Goal: Transaction & Acquisition: Subscribe to service/newsletter

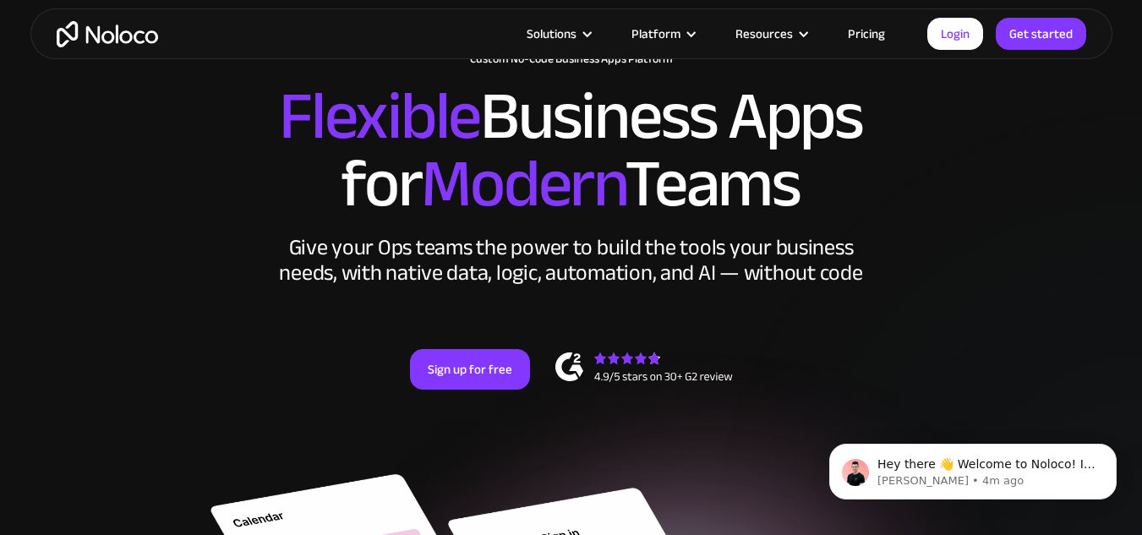
scroll to position [169, 0]
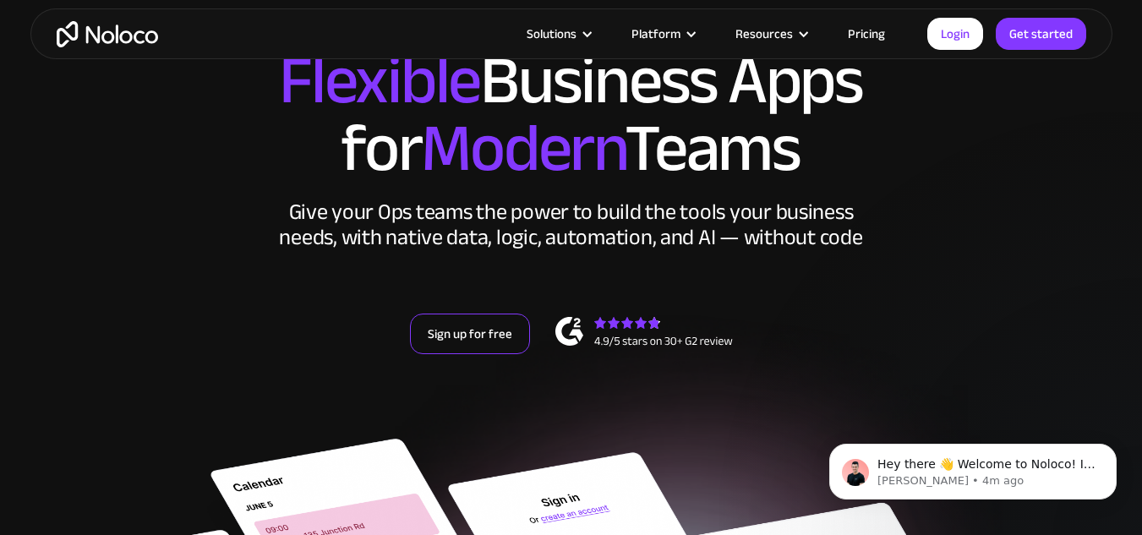
click at [428, 322] on link "Sign up for free" at bounding box center [470, 334] width 120 height 41
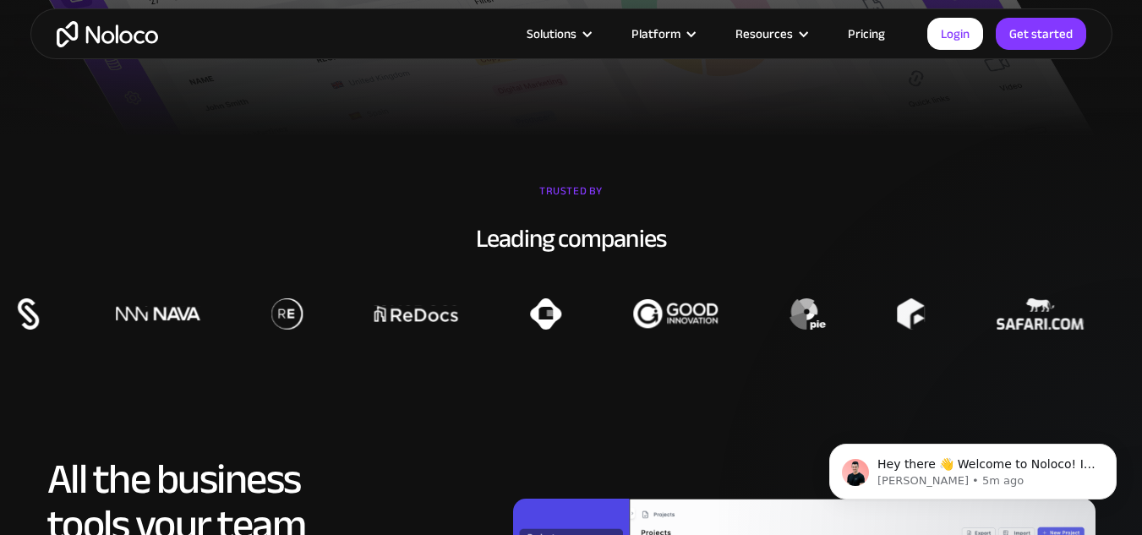
scroll to position [1184, 0]
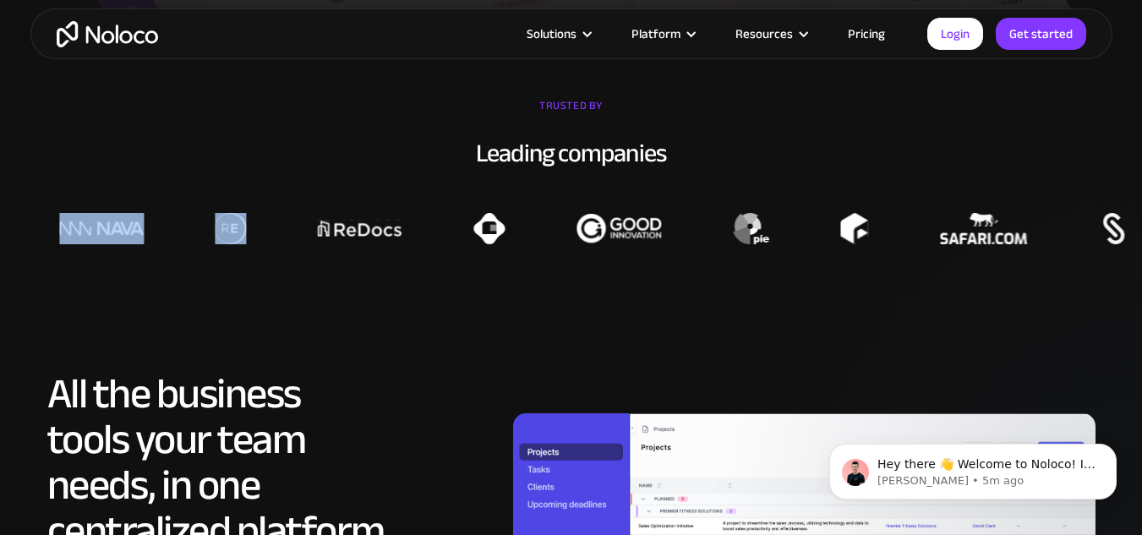
drag, startPoint x: 711, startPoint y: 246, endPoint x: 485, endPoint y: 250, distance: 225.8
click at [452, 250] on section "TRUSTED BY Leading companies" at bounding box center [571, 169] width 1142 height 236
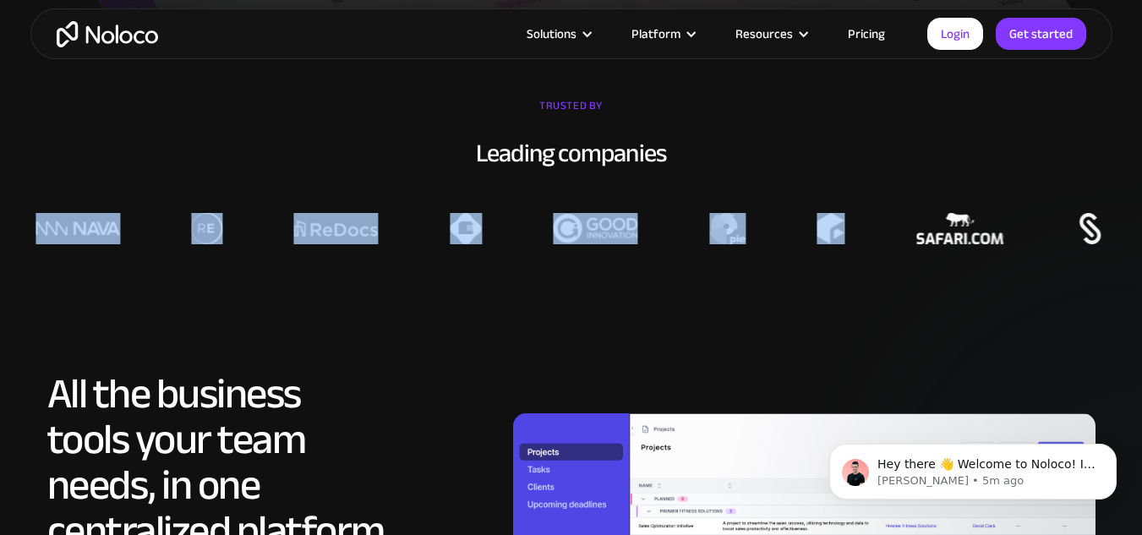
drag, startPoint x: 645, startPoint y: 256, endPoint x: 579, endPoint y: 269, distance: 67.2
click at [514, 269] on section "TRUSTED BY Leading companies" at bounding box center [571, 169] width 1142 height 236
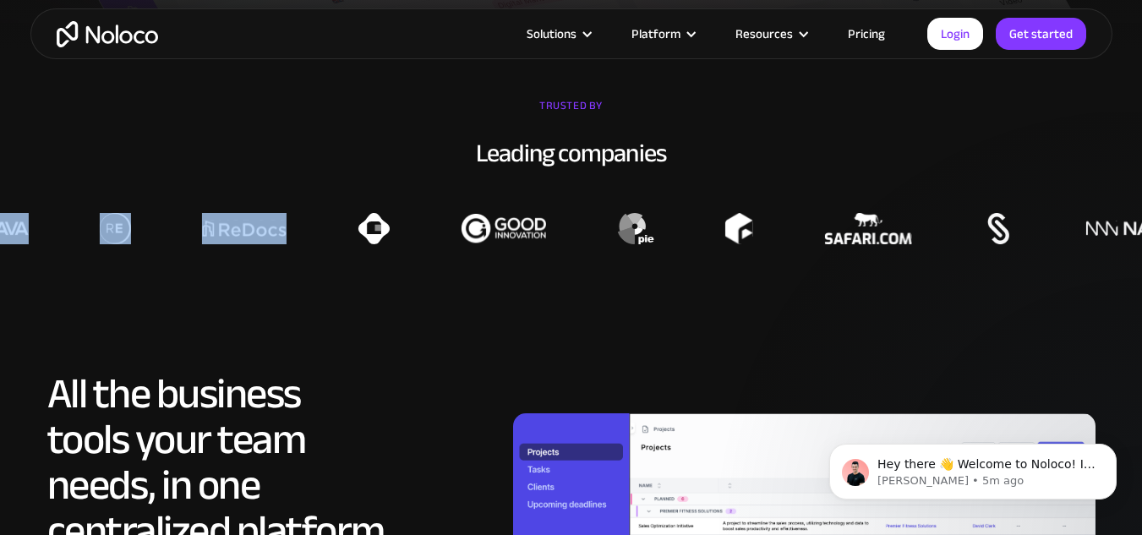
click at [472, 246] on section "TRUSTED BY Leading companies" at bounding box center [571, 169] width 1142 height 236
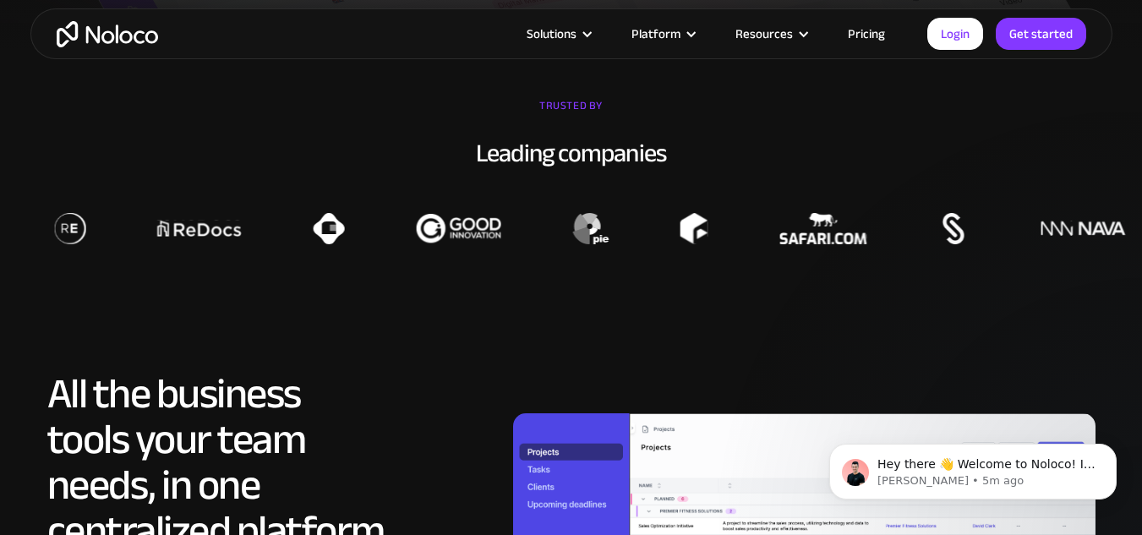
drag, startPoint x: 884, startPoint y: 300, endPoint x: 877, endPoint y: 282, distance: 19.8
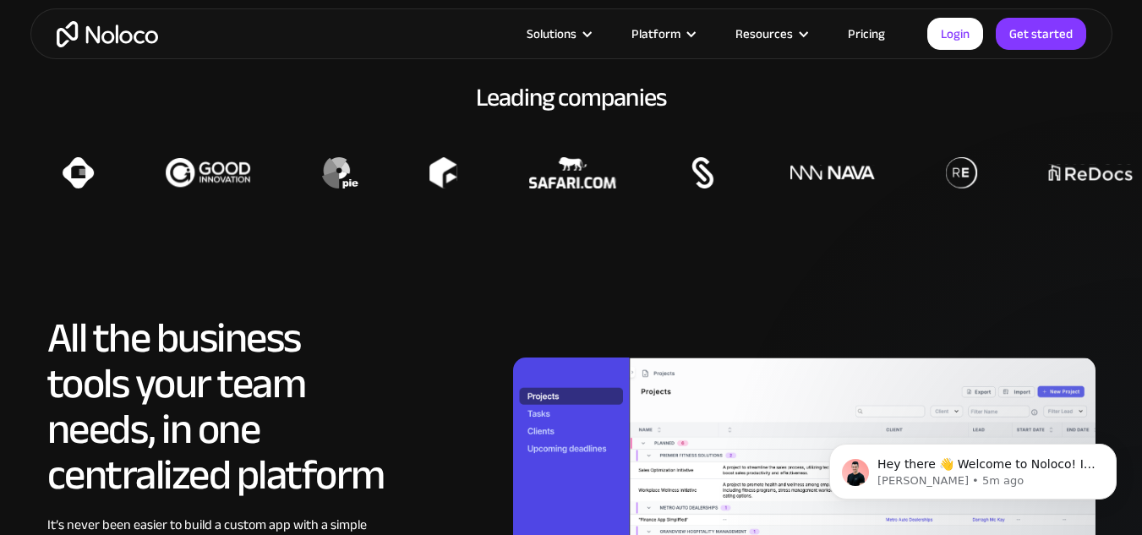
scroll to position [1268, 0]
